Goal: Information Seeking & Learning: Learn about a topic

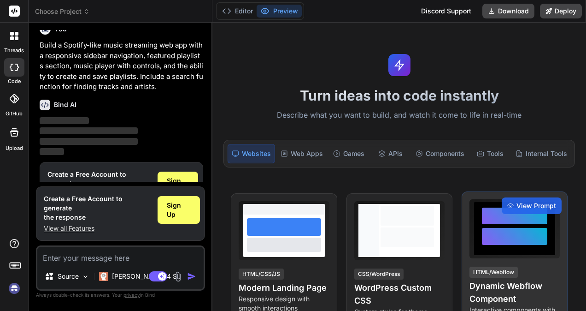
type textarea "x"
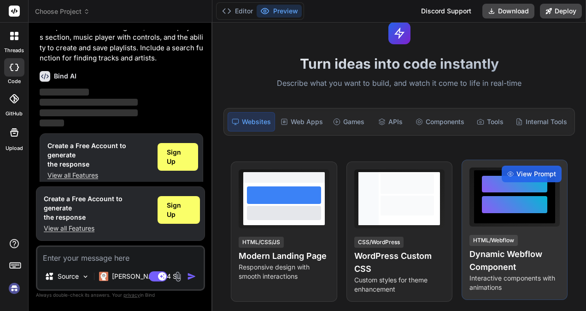
scroll to position [46, 0]
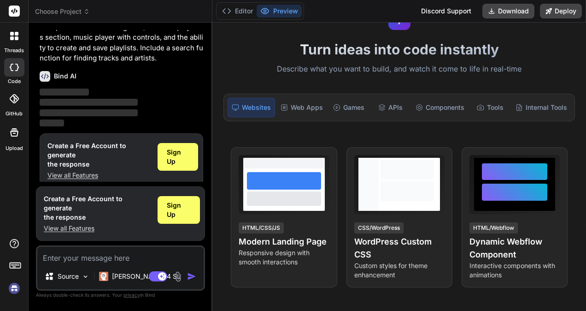
click at [88, 9] on icon at bounding box center [86, 11] width 6 height 6
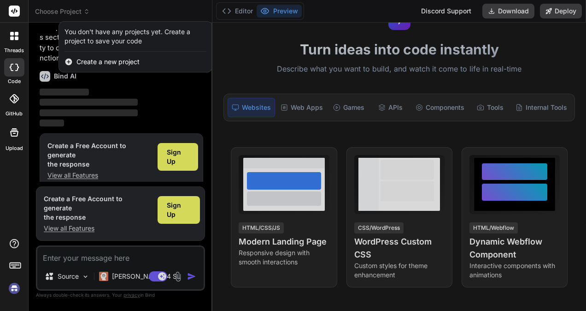
click at [238, 45] on div at bounding box center [293, 155] width 586 height 311
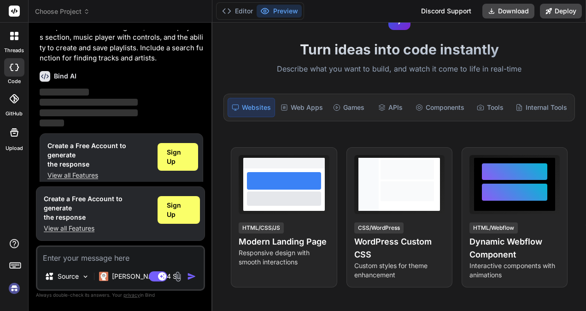
scroll to position [0, 0]
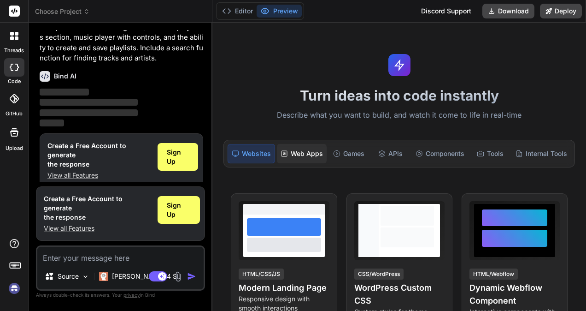
click at [300, 151] on div "Web Apps" at bounding box center [302, 153] width 50 height 19
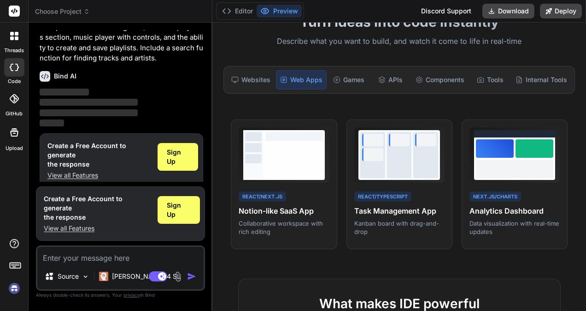
scroll to position [46, 0]
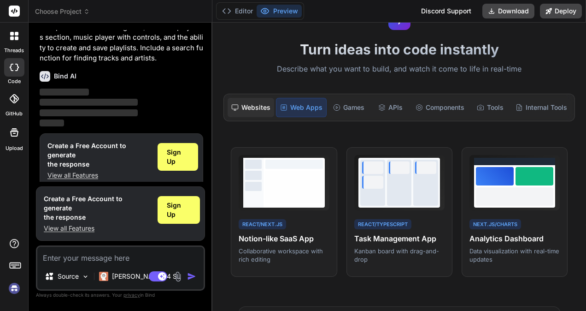
click at [243, 102] on div "Websites" at bounding box center [251, 107] width 47 height 19
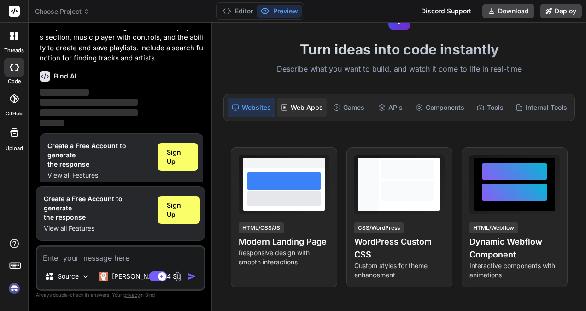
click at [306, 98] on div "Web Apps" at bounding box center [302, 107] width 50 height 19
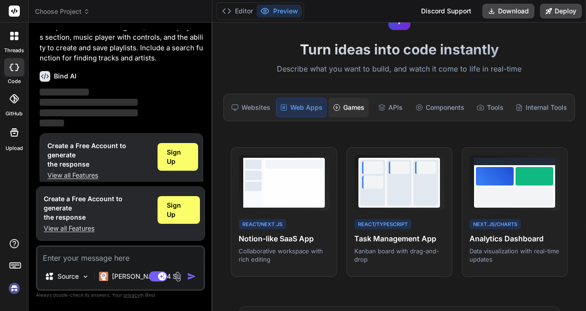
click at [347, 108] on div "Games" at bounding box center [349, 107] width 40 height 19
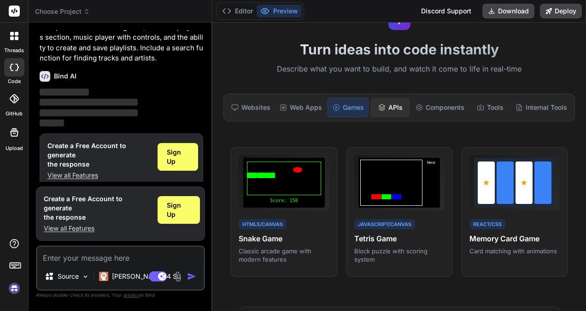
click at [383, 109] on div "APIs" at bounding box center [391, 107] width 40 height 19
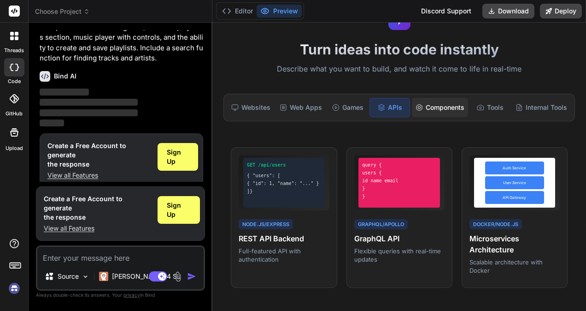
click at [436, 109] on div "Components" at bounding box center [440, 107] width 56 height 19
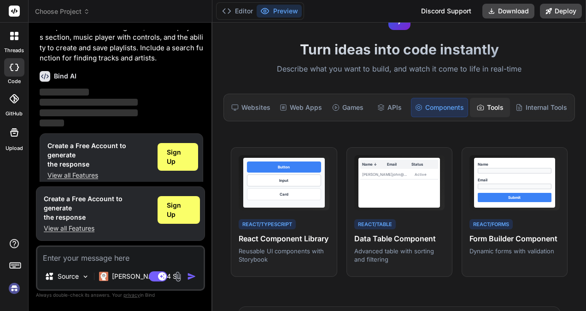
click at [492, 108] on div "Tools" at bounding box center [490, 107] width 40 height 19
